Goal: Ask a question

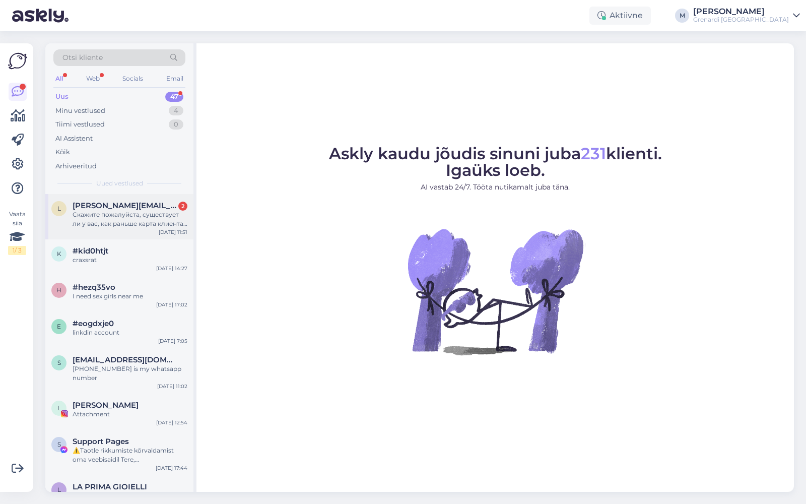
click at [142, 221] on div "Скажите пожалуйста, существует ли у вас, как раньше карта клиента, с дискаунтом…" at bounding box center [130, 219] width 115 height 18
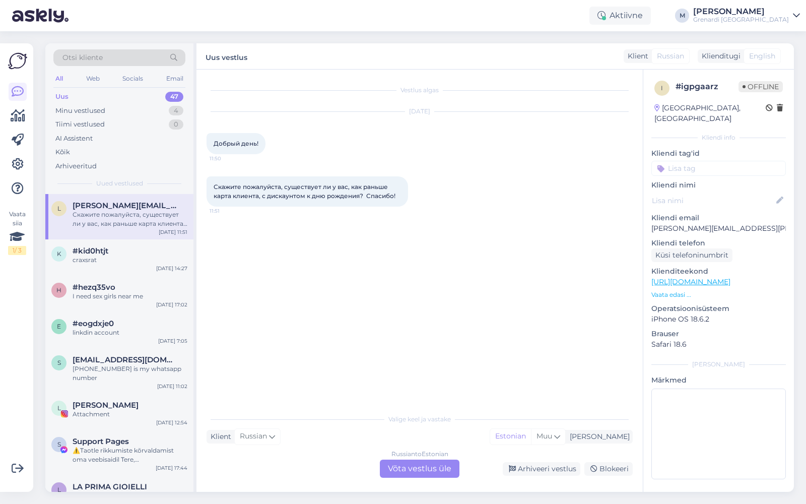
click at [405, 467] on div "Russian to Estonian Võta vestlus üle" at bounding box center [420, 469] width 80 height 18
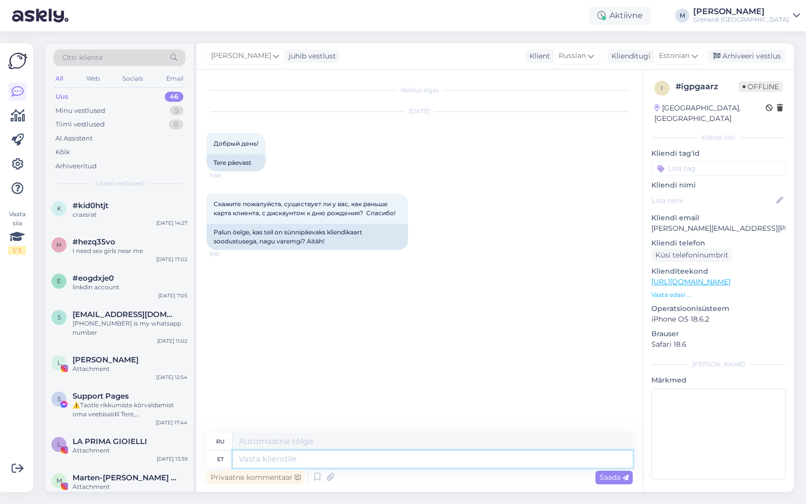
click at [368, 459] on textarea at bounding box center [433, 458] width 400 height 17
type textarea "Tere!"
type textarea "Привет!"
type textarea "Tere! [DEMOGRAPHIC_DATA]"
type textarea "Привет! День рождения!"
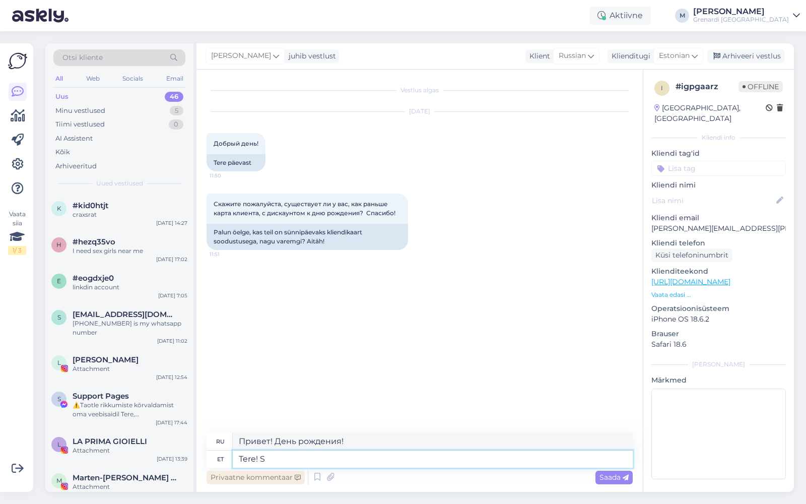
type textarea "Tere!"
type textarea "Привет!"
type textarea "Tere! Sünnipäeva so"
type textarea "Привет! С Днём Рождения!"
type textarea "Tere! Sünnipäeva soodustus ke"
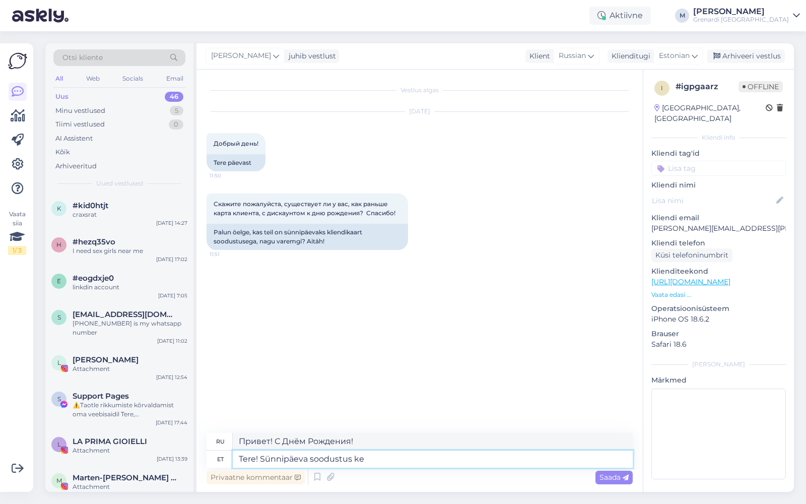
type textarea "Привет! Скидка на день рождения"
type textarea "Tere! Sünnipäeva soodustus kehtib"
type textarea "Здравствуйте! Скидка на день рождения действует."
type textarea "Tere! Sünnipäeva soodustus kehtib ainult"
type textarea "Здравствуйте! Скидка на день рождения действует только для"
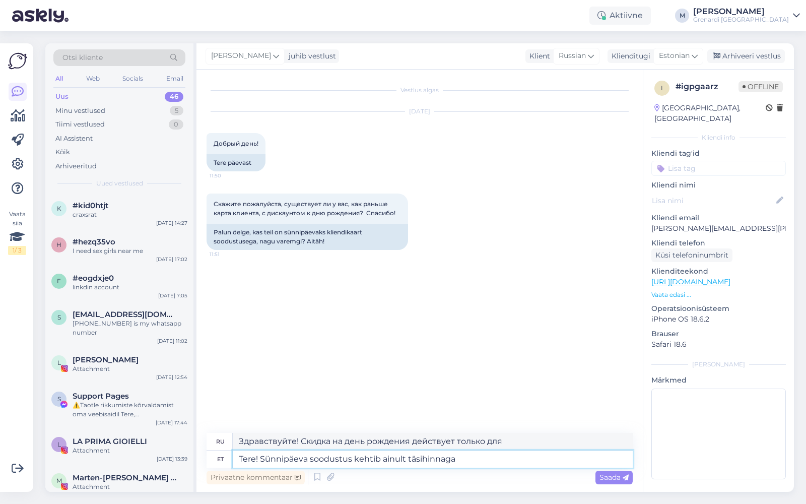
type textarea "Tere! Sünnipäeva soodustus kehtib ainult täsihinnaga t"
type textarea "Здравствуйте! Скидка ко дню рождения действительна только на полную стоимость."
type textarea "Tere! Sünnipäeva soodustus kehtib ainult täsihinnaga too"
type textarea "Здравствуйте! Скидка ко дню рождения распространяется только на товары по полно…"
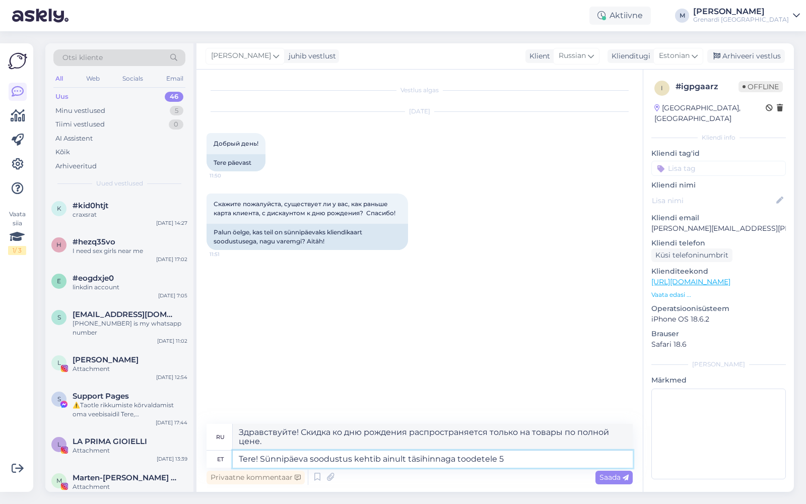
type textarea "Tere! Sünnipäeva soodustus kehtib ainult täsihinnaga toodetele 5%"
type textarea "Здравствуйте! Скидка в день рождения действует только на товары по полной цене …"
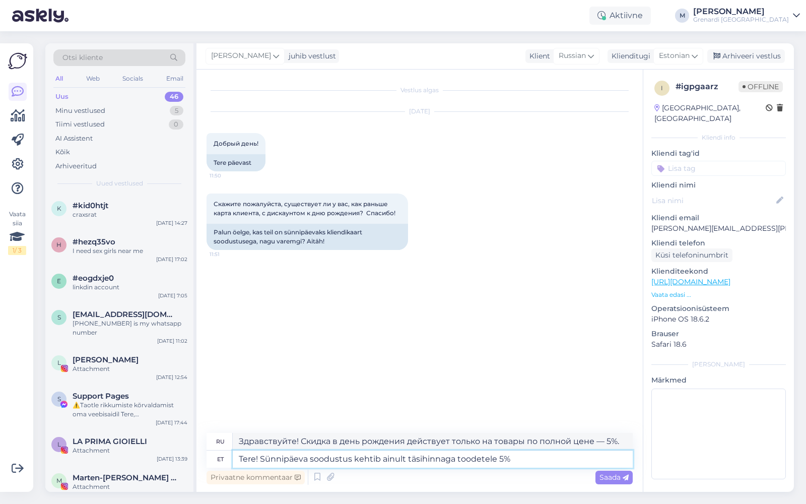
drag, startPoint x: 453, startPoint y: 462, endPoint x: 406, endPoint y: 462, distance: 46.9
click at [406, 462] on textarea "Tere! Sünnipäeva soodustus kehtib ainult täsihinnaga toodetele 5%" at bounding box center [433, 458] width 400 height 17
click at [418, 459] on textarea "Tere! Sünnipäeva soodustus kehtib ainult täsihinnaga toodetele 5%" at bounding box center [433, 458] width 400 height 17
click at [570, 458] on textarea "Tere! Sünnipäeva soodustus kehtib ainult täishinnaga toodetele 5%" at bounding box center [433, 458] width 400 height 17
type textarea "Tere! Sünnipäeva soodustus kehtib ainult täishinnaga toodetele 5%. Ku"
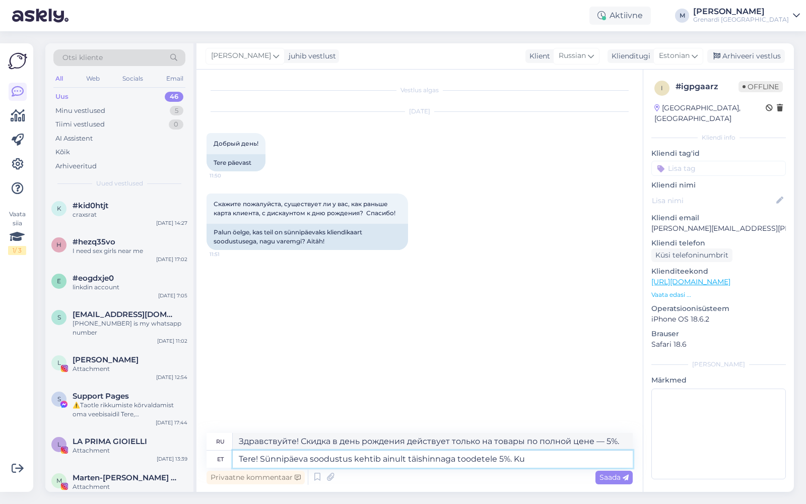
type textarea "Здравствуйте! Скидка ко дню рождения действует только на товары по полной цене …"
type textarea "Tere! Sünnipäeva soodustus kehtib ainult täishinnaga toodetele 5%. [PERSON_NAME]"
type textarea "Здравствуйте! Скидка ко дню рождения действует только на товары по полной цене,…"
type textarea "Tere! Sünnipäeva soodustus kehtib ainult täishinnaga toodetele 5%"
type textarea "Здравствуйте! Скидка ко дню рождения действует только на товары по полной цене …"
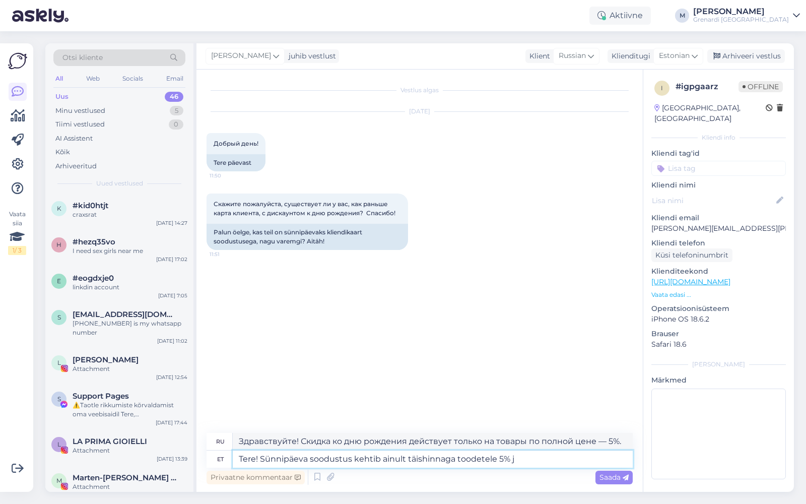
type textarea "Tere! Sünnipäeva soodustus kehtib ainult täishinnaga toodetele 5% ja"
type textarea "Здравствуйте! Скидка в день рождения действует только на товары по полной цене …"
type textarea "Tere! Sünnipäeva soodustus kehtib ainult täishinnaga toodetele 5% [PERSON_NAME]"
type textarea "Здравствуйте! Скидка ко дню рождения действует только на товары по полной цене:…"
type textarea "Tere! Sünnipäeva soodustus kehtib ainult täishinnaga toodetele 5% ja lisandub t"
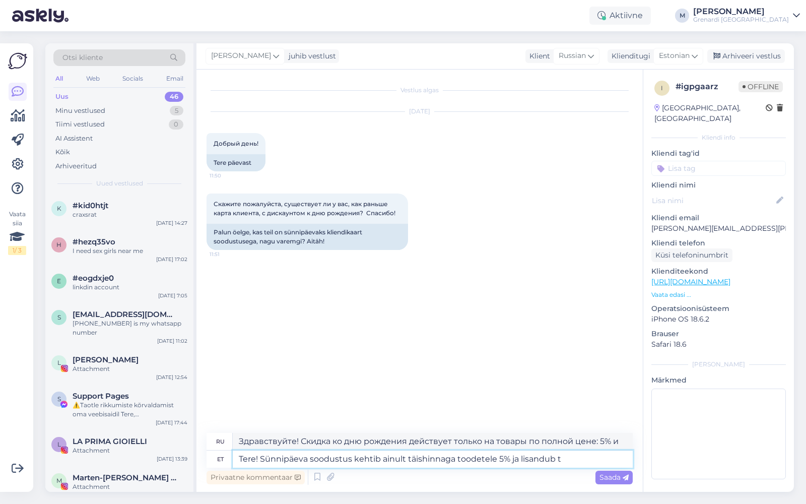
type textarea "Здравствуйте! Скидка ко дню рождения действует только на товары по полной цене …"
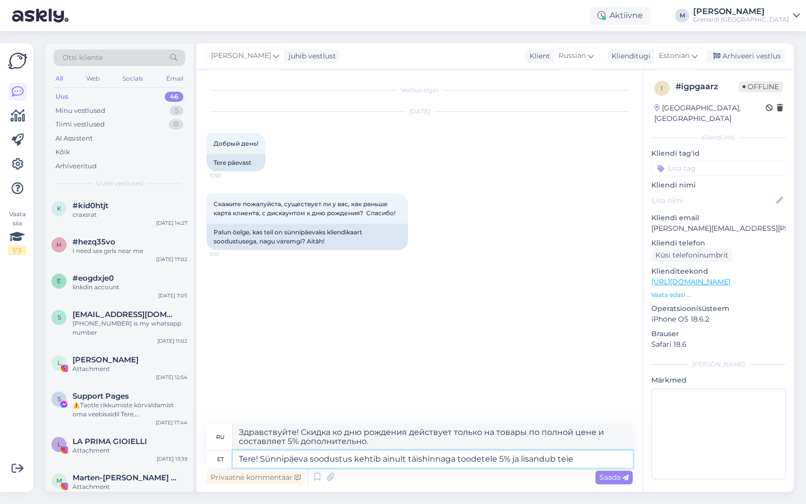
type textarea "Tere! Sünnipäeva soodustus kehtib ainult täishinnaga toodetele 5% ja lisandub t…"
type textarea "Здравствуйте! Скидка ко дню рождения действует только на товары по полной цене …"
type textarea "Tere! Sünnipäeva soodustus kehtib ainult täishinnaga toodetele 5% ja lisandub t…"
type textarea "Здравствуйте! Скидка ко дню рождения действует только на товары по полной цене,…"
type textarea "Tere! Sünnipäeva soodustus kehtib ainult täishinnaga toodetele 5% ja lisandub t…"
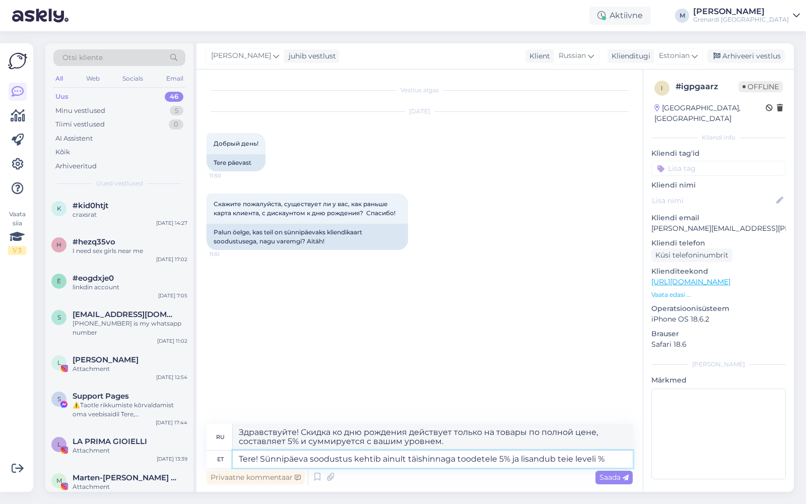
type textarea "Здравствуйте! Скидка на день рождения действует только на товары по полной цене…"
click at [574, 459] on textarea "Tere! Sünnipäeva soodustus kehtib ainult täishinnaga toodetele 5% ja lisandub t…" at bounding box center [433, 458] width 400 height 17
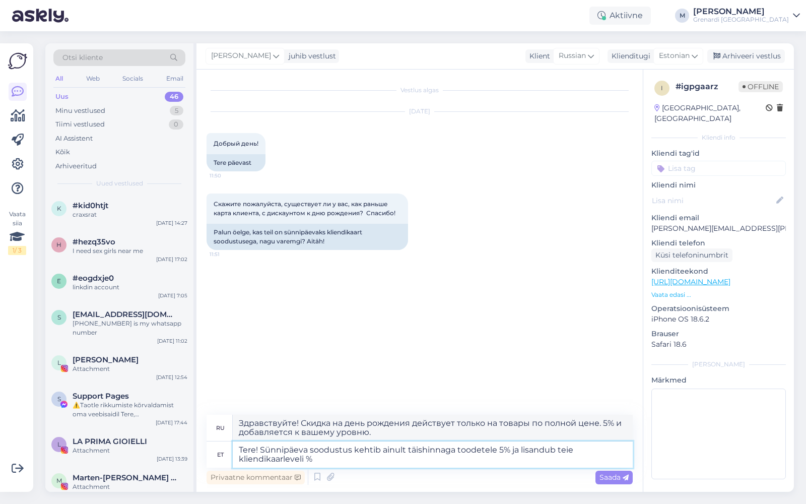
type textarea "Tere! Sünnipäeva soodustus kehtib ainult täishinnaga toodetele 5% ja lisandub t…"
type textarea "Здравствуйте! Скидка ко дню рождения действует только на товары по полной цене …"
type textarea "Tere! Sünnipäeva soodustus kehtib ainult täishinnaga toodetele 5% ja lisandub t…"
type textarea "Здравствуйте! Скидка ко дню рождения действует только на товары по полной цене,…"
type textarea "Tere! Sünnipäeva soodustus kehtib ainult täishinnaga toodetele 5% ja lisandub t…"
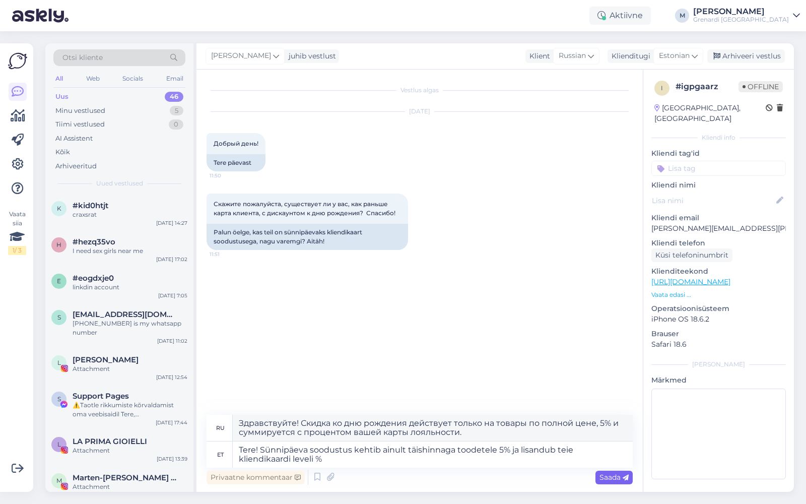
click at [621, 477] on span "Saada" at bounding box center [614, 477] width 29 height 9
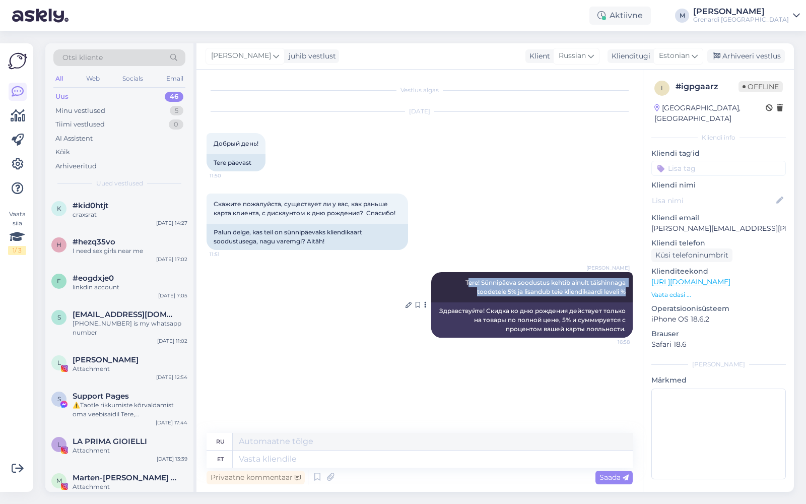
drag, startPoint x: 465, startPoint y: 281, endPoint x: 626, endPoint y: 294, distance: 161.8
click at [626, 294] on div "[PERSON_NAME]! Sünnipäeva soodustus kehtib ainult täishinnaga toodetele 5% ja l…" at bounding box center [532, 287] width 202 height 30
copy span "ere! Sünnipäeva soodustus kehtib ainult täishinnaga toodetele 5% ja lisandub te…"
click at [577, 135] on div "[DATE] Добрый день! 11:50 Tere päevast" at bounding box center [420, 142] width 426 height 82
click at [57, 75] on div "All" at bounding box center [59, 78] width 12 height 13
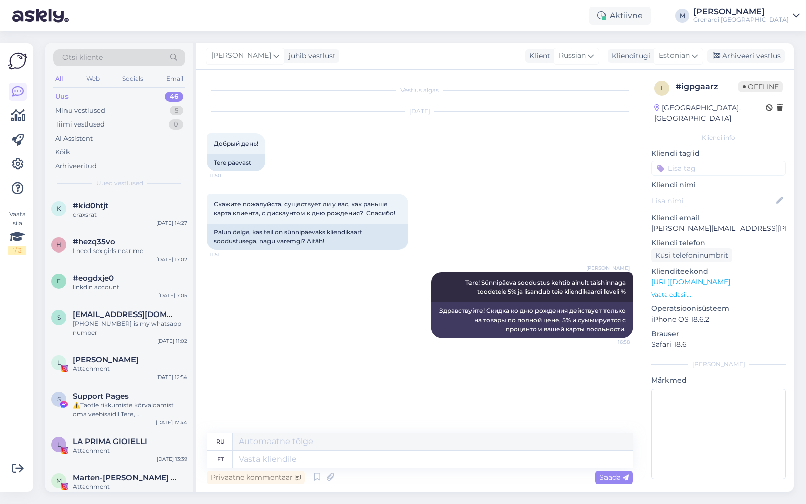
click at [765, 19] on div "Grenardi [GEOGRAPHIC_DATA]" at bounding box center [741, 20] width 96 height 8
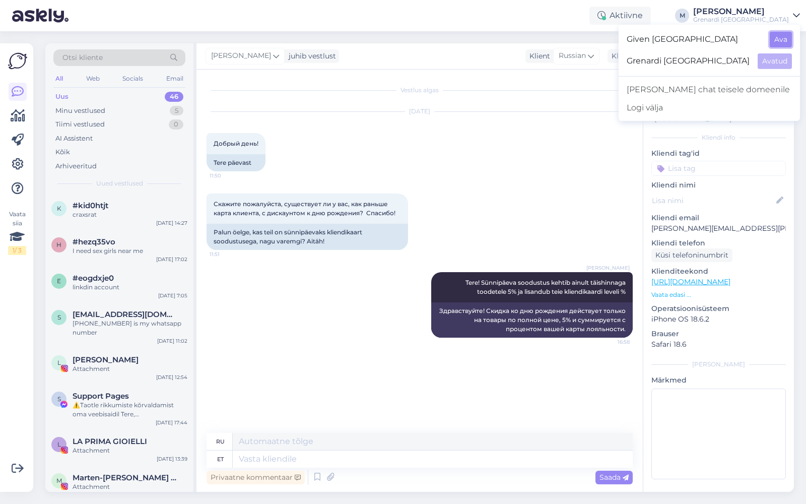
click at [777, 40] on button "Ava" at bounding box center [781, 40] width 22 height 16
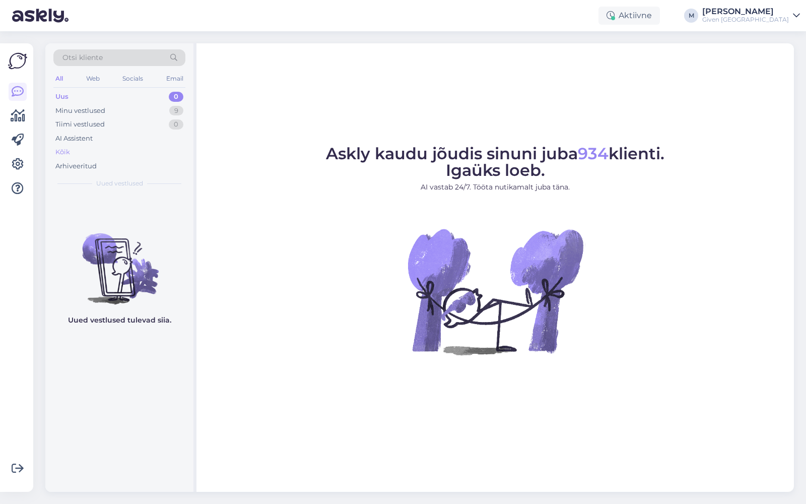
click at [70, 151] on div "Kõik" at bounding box center [62, 152] width 15 height 10
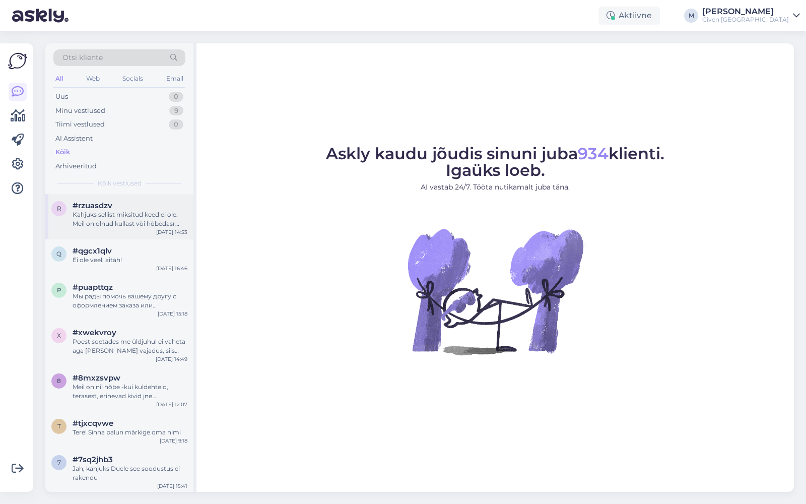
click at [137, 210] on div "Kahjuks sellist miksitud keed ei ole. Meil on olnud kullast vòi hòbedasr [PERSO…" at bounding box center [130, 219] width 115 height 18
